Goal: Task Accomplishment & Management: Manage account settings

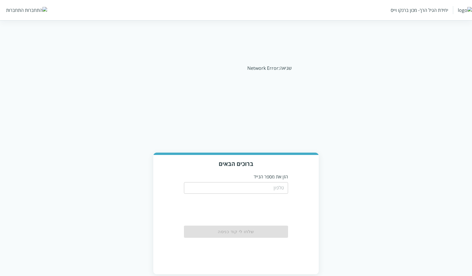
click at [255, 189] on input "tel" at bounding box center [236, 188] width 104 height 12
type input "0556789933"
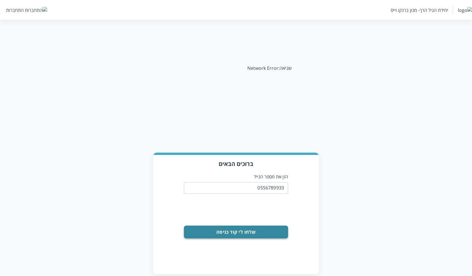
click at [236, 237] on button "שלחו לי קוד כניסה" at bounding box center [236, 231] width 104 height 13
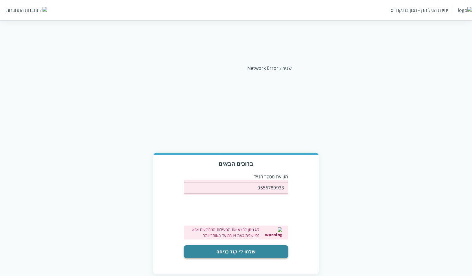
click at [252, 249] on button "שלחו לי קוד כניסה" at bounding box center [236, 251] width 104 height 13
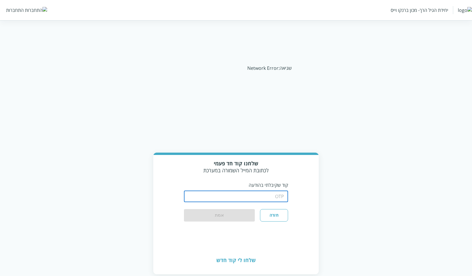
click at [259, 196] on input "string" at bounding box center [236, 196] width 104 height 12
type input "1234"
click at [232, 216] on button "אמת" at bounding box center [219, 215] width 71 height 13
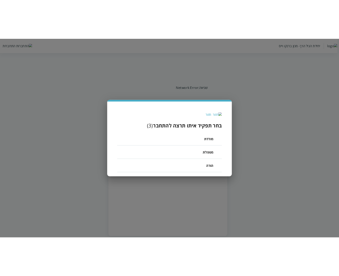
scroll to position [10, -68]
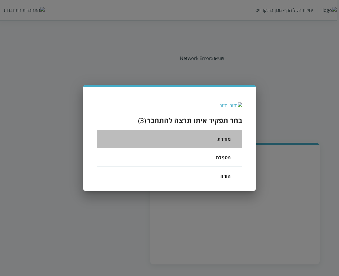
click at [217, 137] on li "מודדת" at bounding box center [170, 139] width 146 height 19
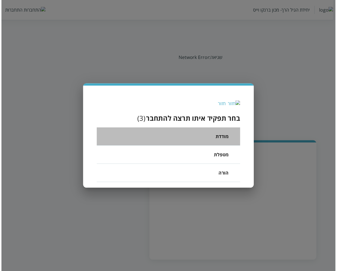
scroll to position [10, -65]
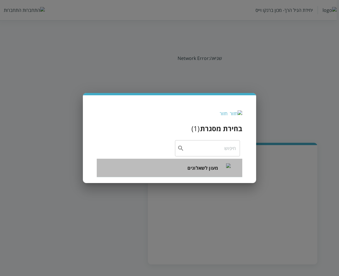
click at [193, 164] on span "מעון לשאלונים" at bounding box center [203, 167] width 31 height 7
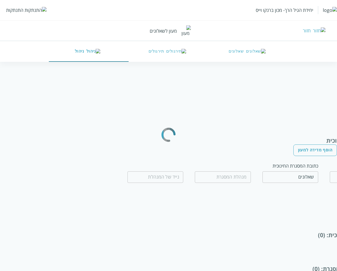
type input "שאלון שאלון"
type input "0556789999"
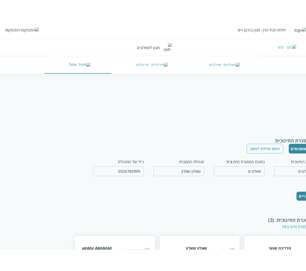
scroll to position [10, 0]
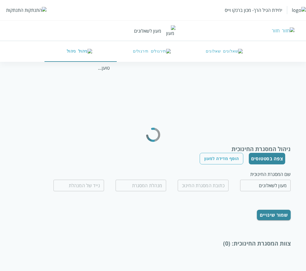
scroll to position [22, 0]
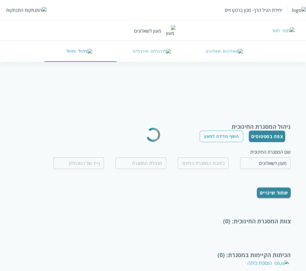
type input "שאלונים"
type input "שאלון שאלון"
type input "0556789999"
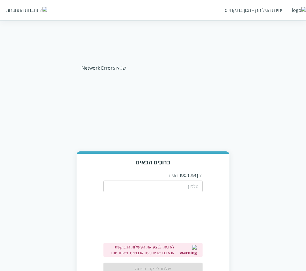
click at [154, 184] on input "tel" at bounding box center [152, 187] width 99 height 12
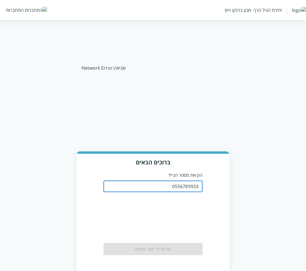
type input "0556789933"
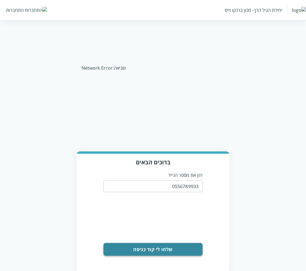
click at [154, 252] on button "שלחו לי קוד כניסה" at bounding box center [152, 249] width 99 height 13
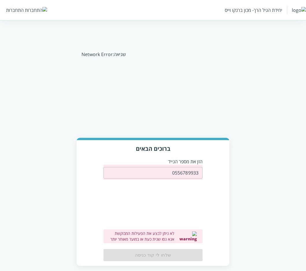
scroll to position [21, 0]
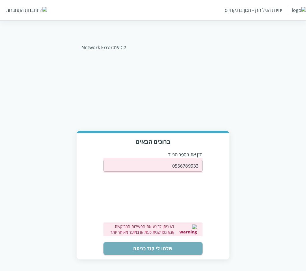
click at [155, 254] on button "שלחו לי קוד כניסה" at bounding box center [152, 248] width 99 height 13
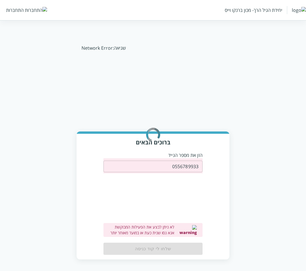
scroll to position [14, 0]
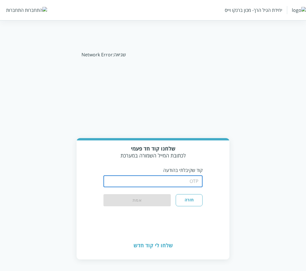
click at [195, 181] on input "string" at bounding box center [152, 182] width 99 height 12
type input "1234"
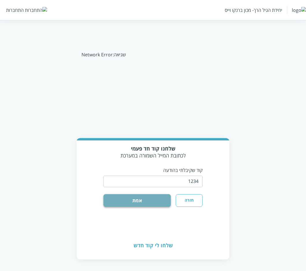
click at [121, 201] on button "אמת" at bounding box center [136, 200] width 67 height 13
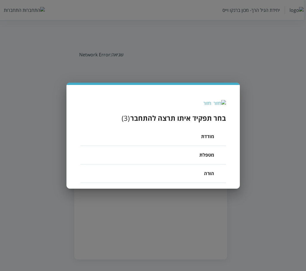
scroll to position [10, 0]
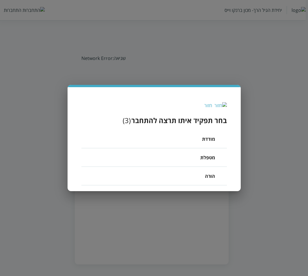
click at [191, 141] on li "מודדת" at bounding box center [155, 139] width 146 height 19
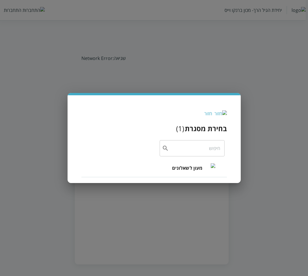
click at [196, 168] on span "מעון לשאלונים" at bounding box center [187, 167] width 31 height 7
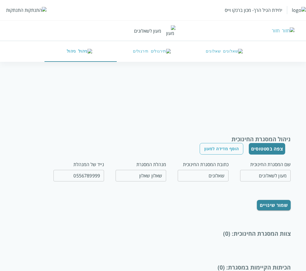
type input "שאלון שאלון"
type input "0556789999"
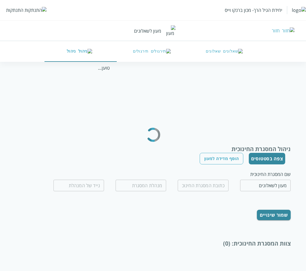
type input "שאלונים"
type input "שאלון שאלון"
type input "0556789999"
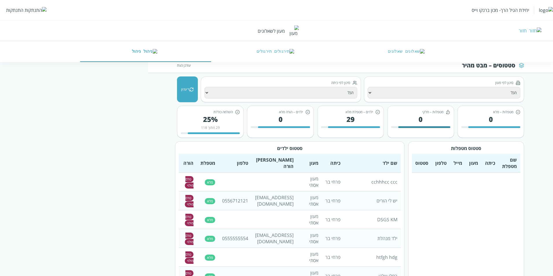
click at [306, 92] on select "הכל מעון אסתי מעון חדש 30 מעון חדש 40 מעון לשאלונים מעון_פה מצויין ממש נאות פחו…" at bounding box center [443, 93] width 153 height 12
select select "מעון אסתי"
click at [306, 87] on select "הכל מעון אסתי מעון חדש 30 מעון חדש 40 מעון לשאלונים מעון_פה מצויין ממש נאות פחו…" at bounding box center [443, 93] width 153 height 12
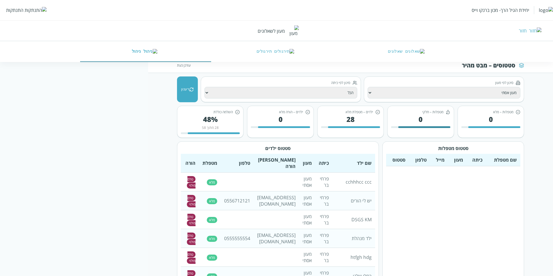
click at [188, 89] on button "רענון" at bounding box center [187, 89] width 21 height 26
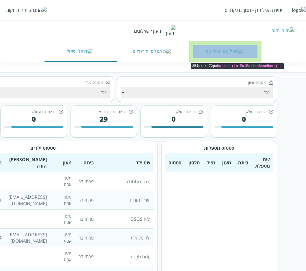
click at [250, 45] on button "שאלונים" at bounding box center [225, 51] width 73 height 21
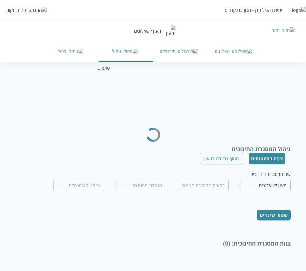
type input "שאלונים"
type input "שאלון שאלון"
type input "0556789999"
type input "שאלונים"
type input "שאלון שאלון"
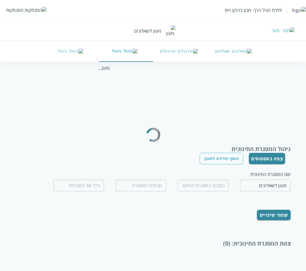
type input "0556789999"
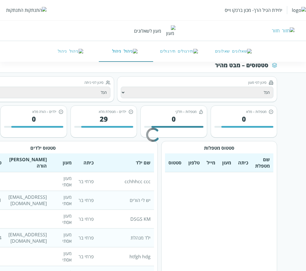
type input "שאלונים"
type input "שאלון שאלון"
type input "0556789999"
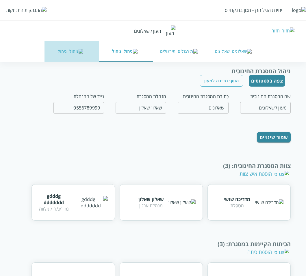
click at [65, 54] on button "ניהול" at bounding box center [72, 51] width 54 height 21
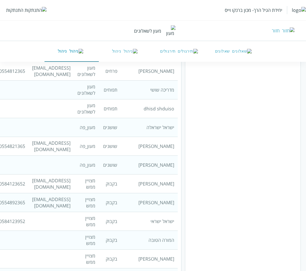
scroll to position [1110, 0]
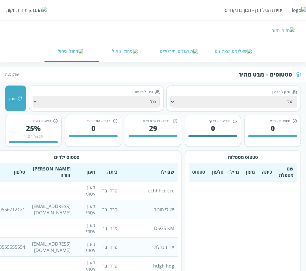
click at [114, 51] on button "ניהול" at bounding box center [126, 51] width 54 height 21
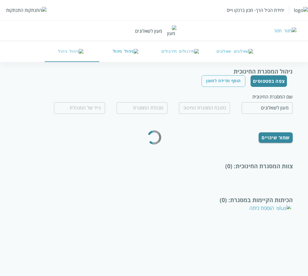
type input "שאלונים"
type input "שאלון שאלון"
type input "0556789999"
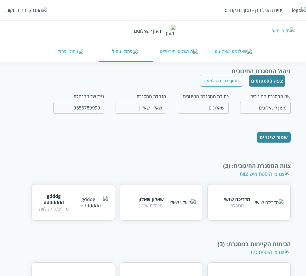
click at [188, 54] on img "button" at bounding box center [188, 51] width 20 height 5
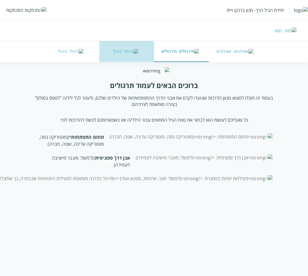
click at [129, 56] on button "ניהול" at bounding box center [126, 51] width 55 height 21
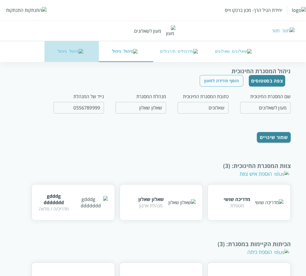
click at [60, 55] on button "ניהול" at bounding box center [72, 51] width 54 height 21
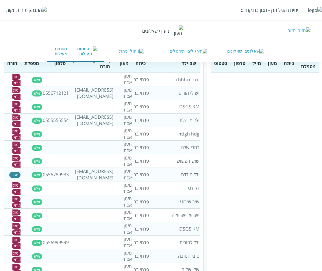
scroll to position [0, -18]
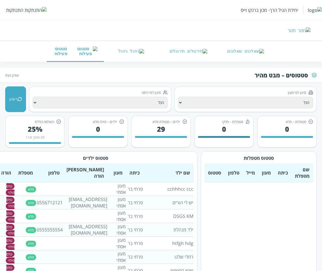
scroll to position [0, -18]
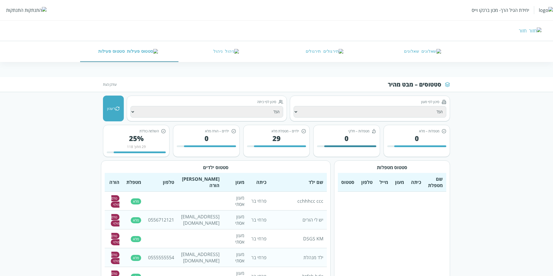
drag, startPoint x: 463, startPoint y: 156, endPoint x: 443, endPoint y: 153, distance: 20.2
click at [324, 153] on div "מטפלות – מלא 0" at bounding box center [416, 141] width 66 height 32
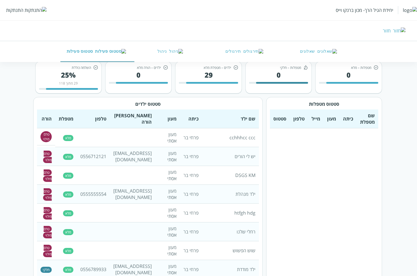
scroll to position [58, 0]
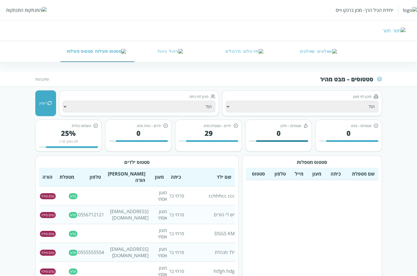
click at [46, 112] on button "רענון" at bounding box center [45, 103] width 21 height 26
click at [229, 108] on select "הכל מעון אסתי מעון חדש 30 מעון חדש 40 מעון לשאלונים מעון_פה מצויין ממש נאות פחו…" at bounding box center [302, 107] width 153 height 12
select select "שדרות-2"
click at [226, 101] on select "הכל מעון אסתי מעון חדש 30 מעון חדש 40 מעון לשאלונים מעון_פה מצויין ממש נאות פחו…" at bounding box center [302, 107] width 153 height 12
